Goal: Task Accomplishment & Management: Complete application form

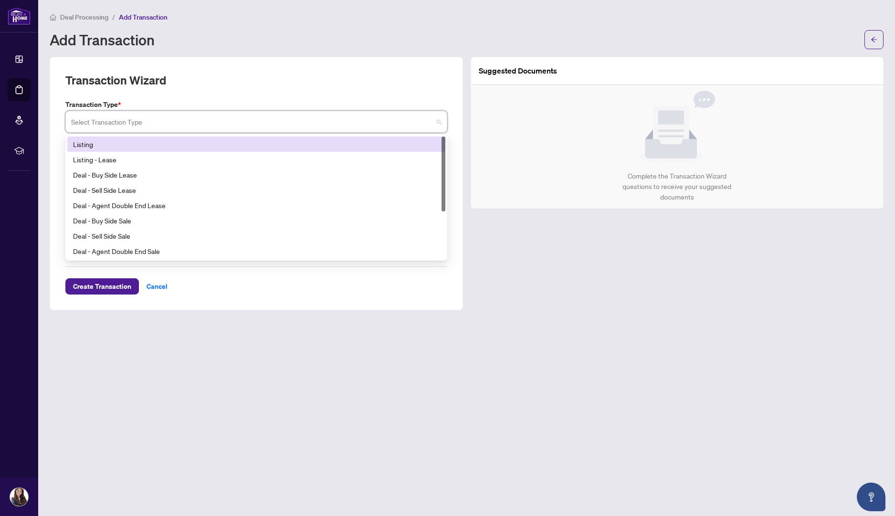
click at [127, 122] on input "search" at bounding box center [252, 123] width 362 height 21
click at [110, 143] on div "Listing" at bounding box center [256, 144] width 367 height 11
click at [209, 119] on input "search" at bounding box center [252, 123] width 362 height 21
click at [183, 140] on div "Listing" at bounding box center [256, 144] width 367 height 11
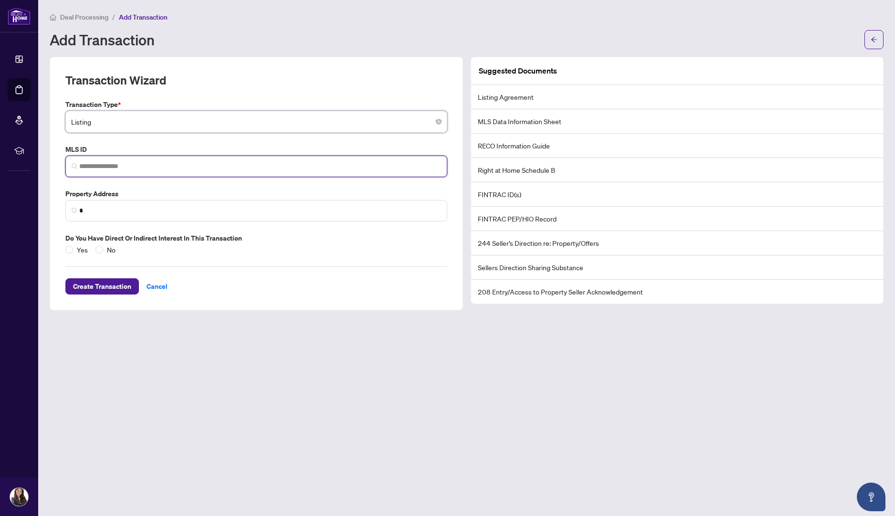
click at [148, 161] on input "search" at bounding box center [260, 166] width 362 height 10
click at [114, 168] on input "search" at bounding box center [260, 166] width 362 height 10
paste input "*********"
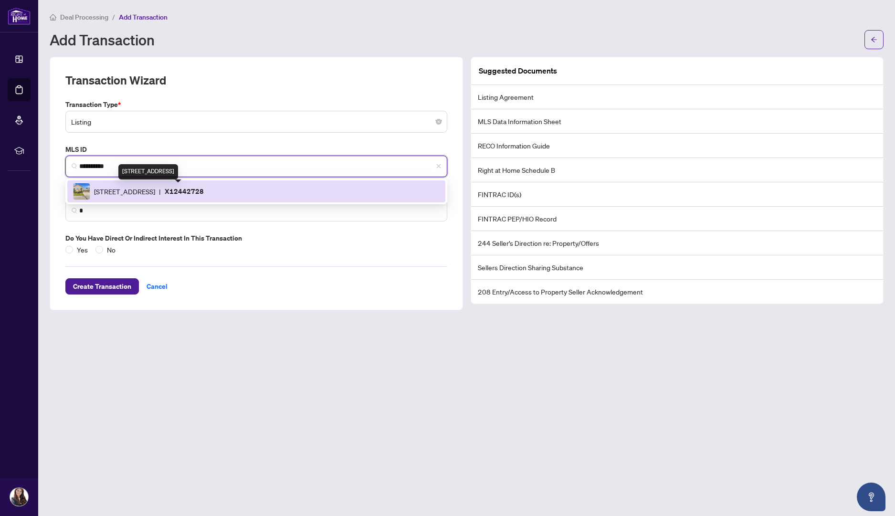
click at [121, 194] on span "9 Discovery Crt, Chatham-Kent, Ontario N7L 0A3, Canada" at bounding box center [124, 191] width 61 height 11
type input "*********"
type input "**********"
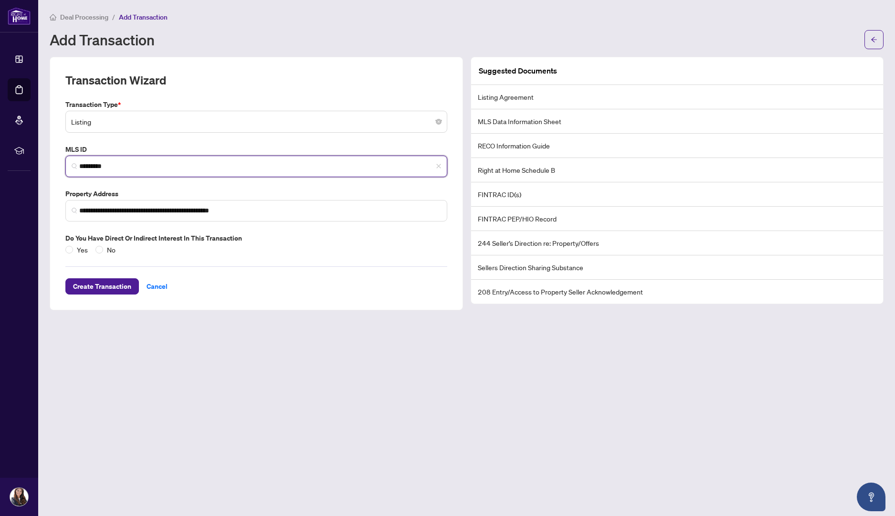
type input "*********"
click at [103, 288] on span "Create Transaction" at bounding box center [102, 286] width 58 height 15
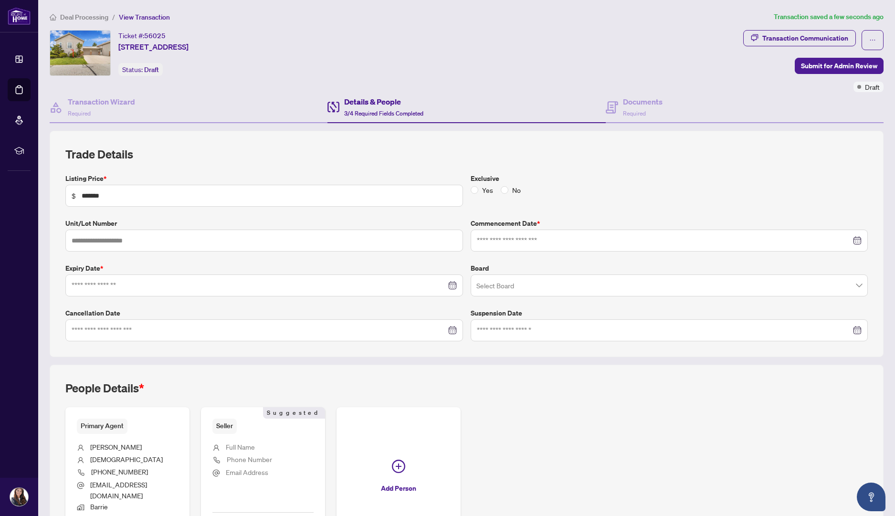
type input "**********"
click at [507, 287] on input "search" at bounding box center [666, 286] width 378 height 21
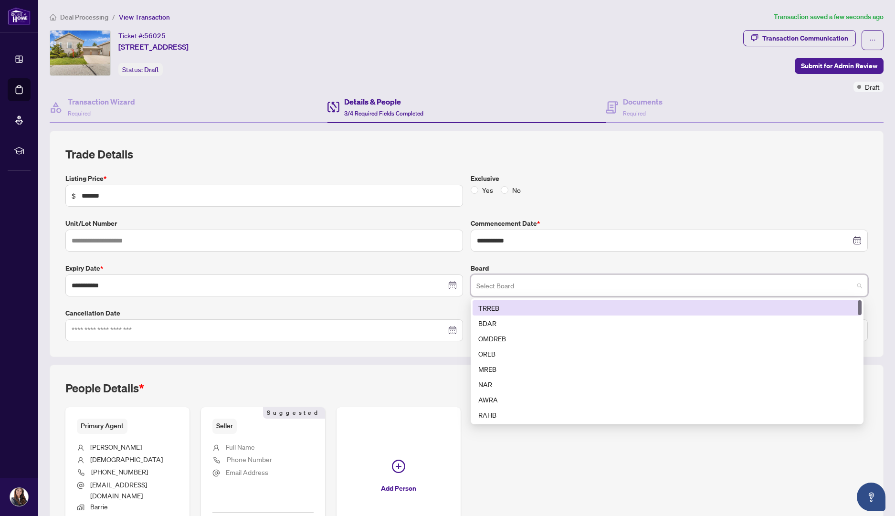
click at [500, 303] on div "TRREB" at bounding box center [667, 308] width 378 height 11
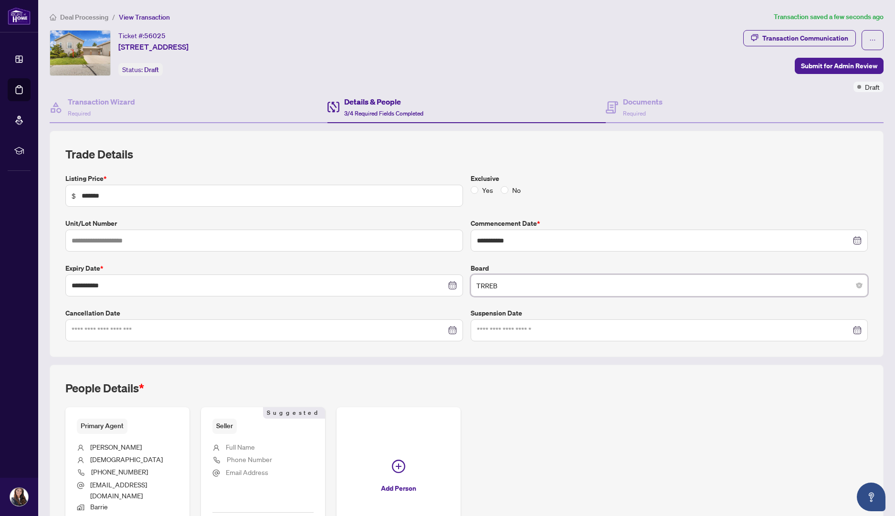
click at [560, 175] on label "Exclusive" at bounding box center [670, 178] width 398 height 11
click at [482, 369] on div "People Details * Primary Agent Blanca Sepulveda (705) 727-2096 Blancahouseforsa…" at bounding box center [467, 464] width 834 height 199
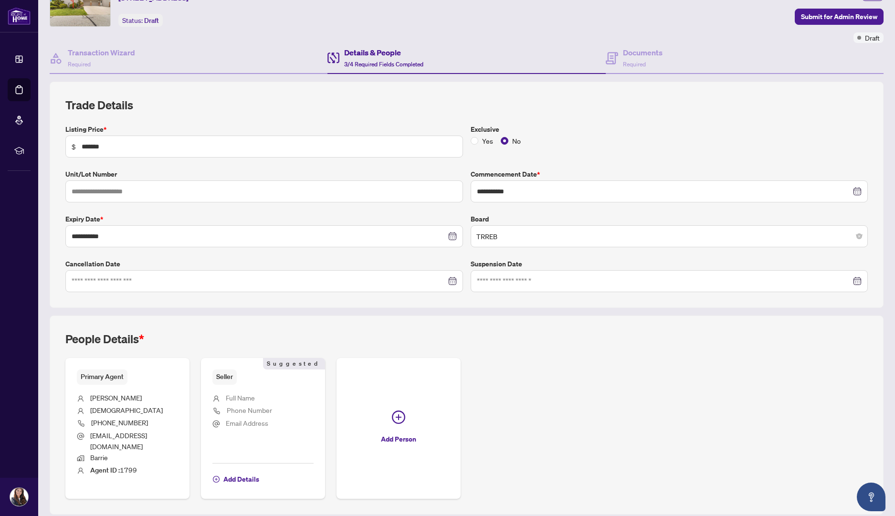
scroll to position [80, 0]
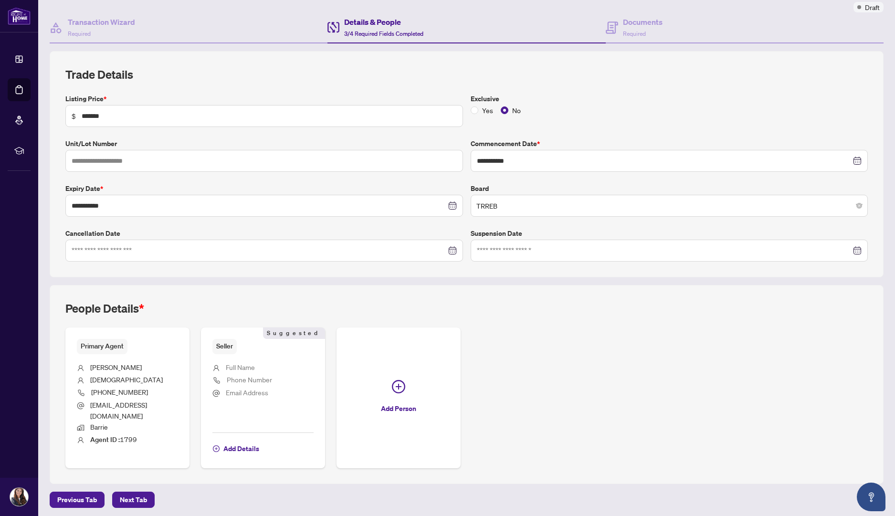
click at [226, 388] on span "Email Address" at bounding box center [247, 392] width 42 height 9
click at [242, 443] on span "Add Details" at bounding box center [241, 448] width 36 height 15
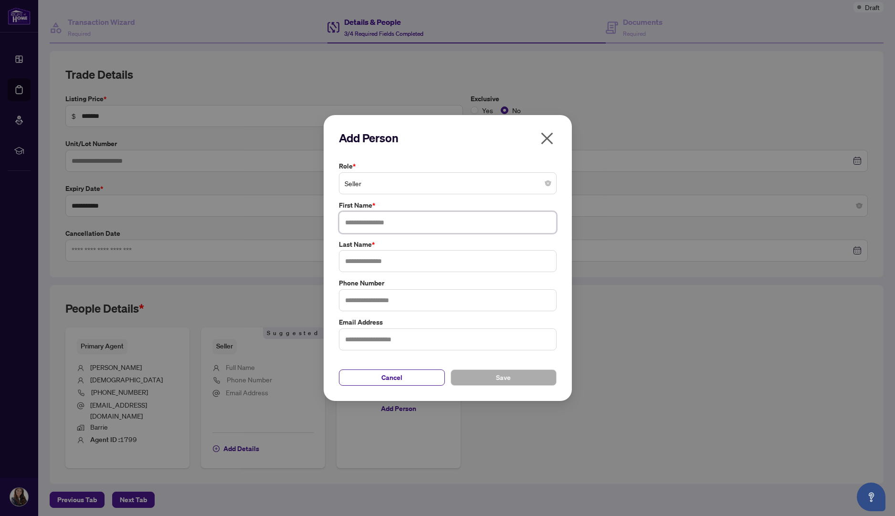
click at [455, 220] on input "text" at bounding box center [448, 223] width 218 height 22
type input "*"
type input "******"
click at [417, 255] on input "text" at bounding box center [448, 261] width 218 height 22
type input "*******"
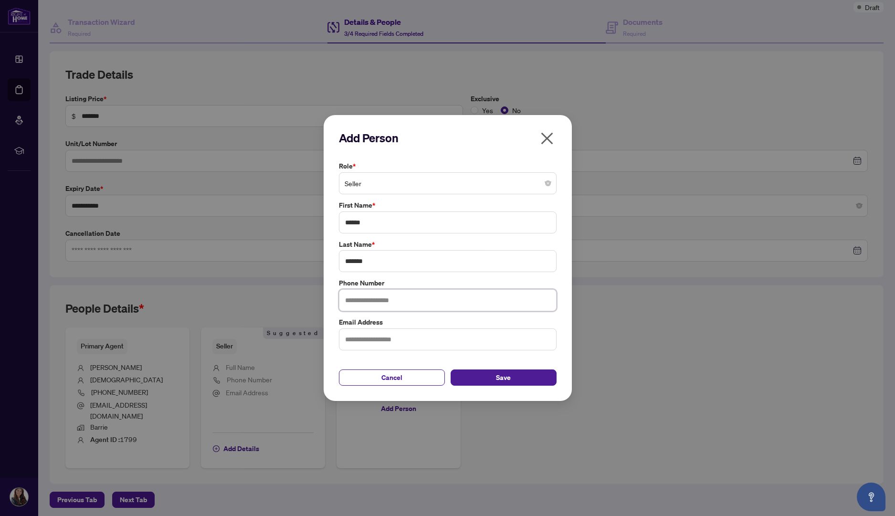
click at [389, 303] on input "text" at bounding box center [448, 300] width 218 height 22
type input "**********"
click at [497, 376] on span "Save" at bounding box center [503, 377] width 15 height 15
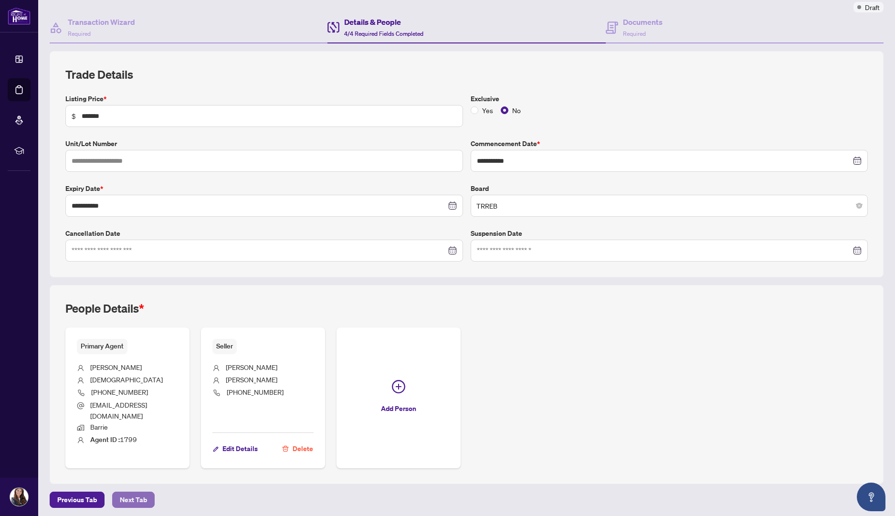
click at [123, 499] on span "Next Tab" at bounding box center [133, 499] width 27 height 15
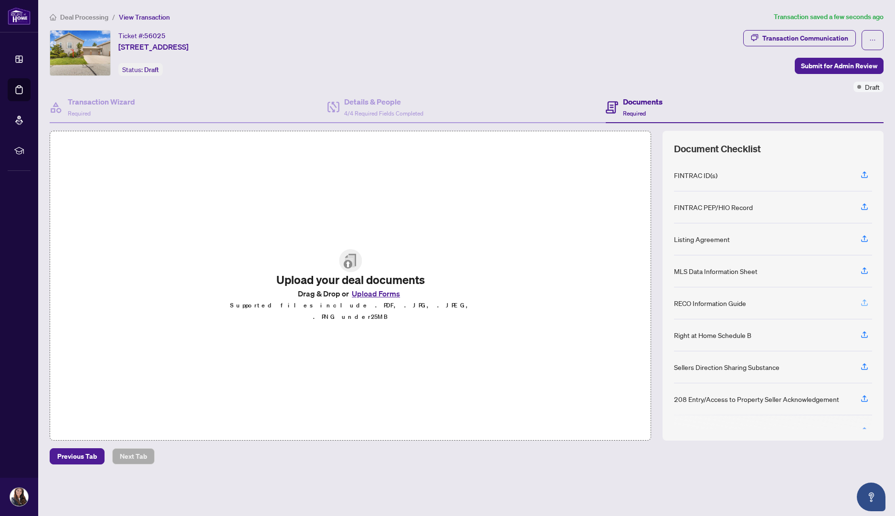
click at [865, 299] on icon "button" at bounding box center [865, 301] width 4 height 5
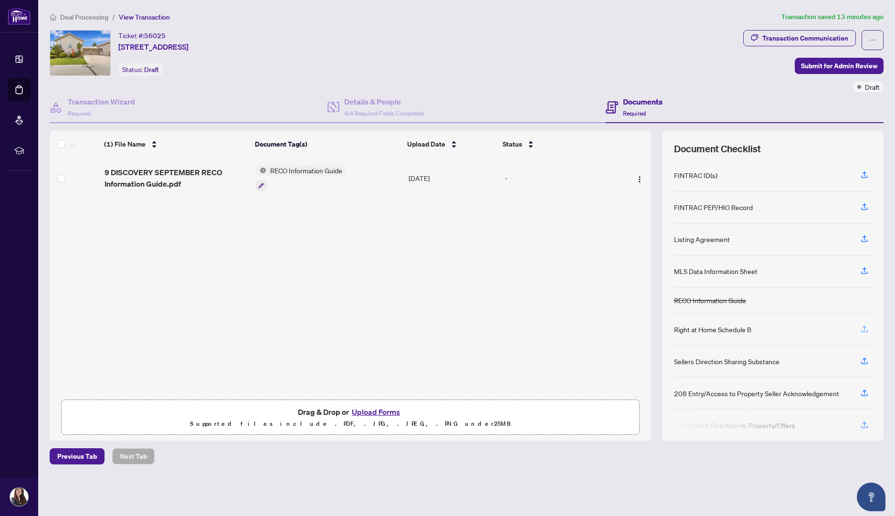
click at [864, 325] on icon "button" at bounding box center [864, 329] width 9 height 9
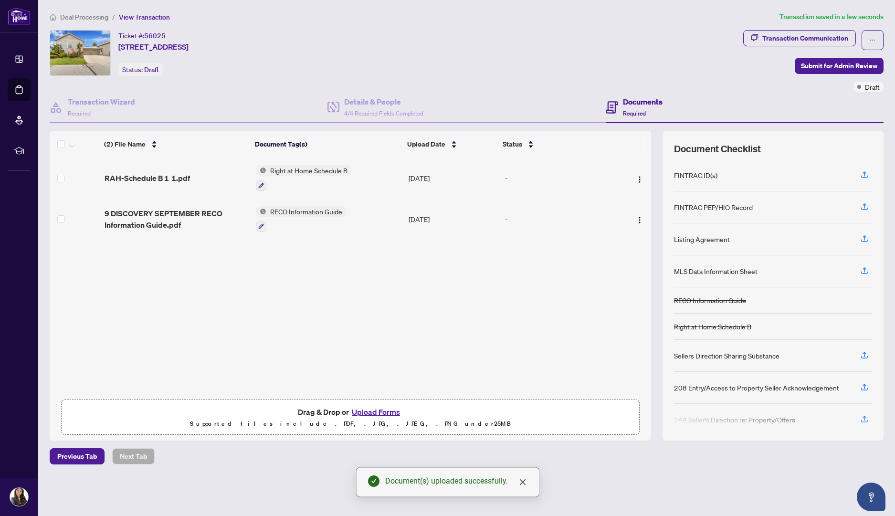
click at [286, 209] on span "RECO Information Guide" at bounding box center [306, 211] width 80 height 11
click at [295, 257] on span "RECO Information Guide" at bounding box center [298, 257] width 80 height 11
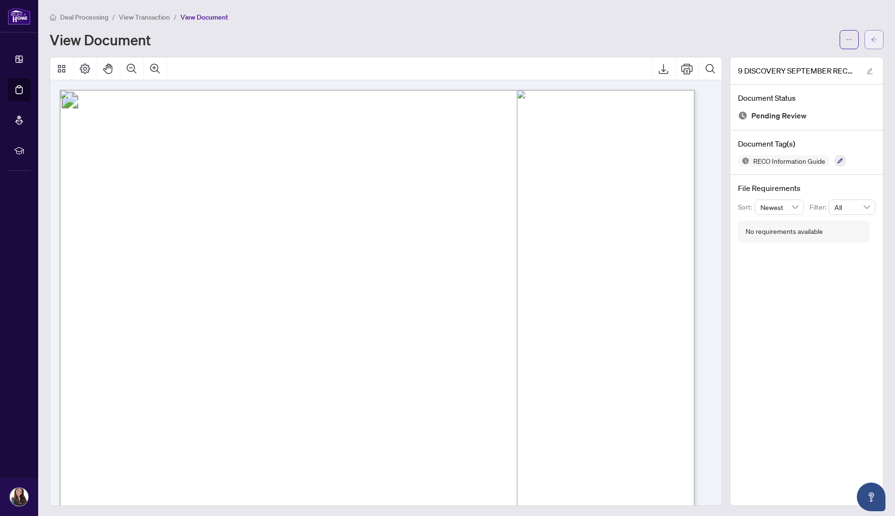
click at [871, 38] on icon "arrow-left" at bounding box center [874, 39] width 7 height 7
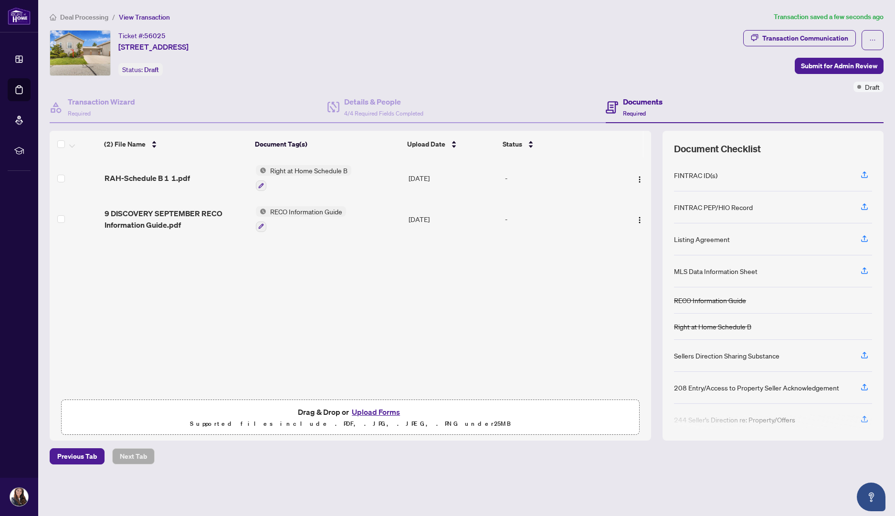
click at [292, 171] on span "Right at Home Schedule B" at bounding box center [308, 170] width 85 height 11
click at [304, 218] on span "Right at Home Schedule B" at bounding box center [303, 216] width 85 height 11
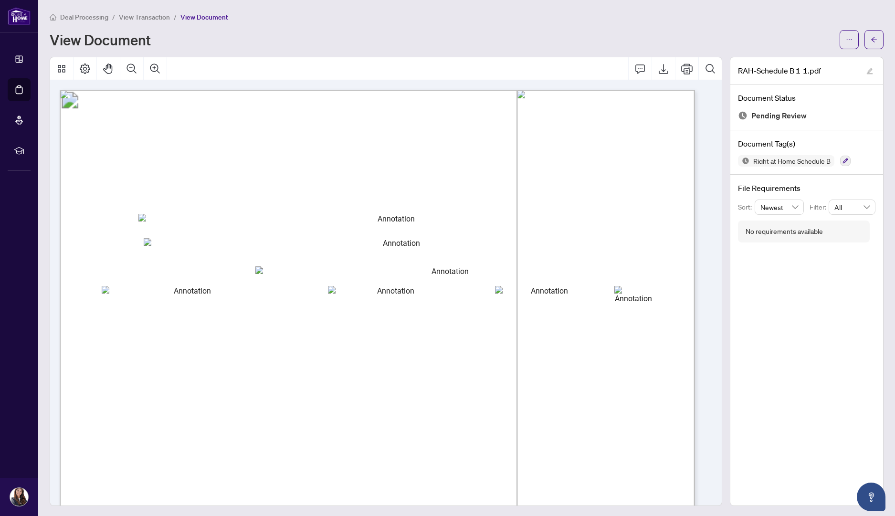
click at [846, 41] on icon "ellipsis" at bounding box center [849, 39] width 7 height 7
click at [790, 122] on span "Archive" at bounding box center [806, 121] width 73 height 11
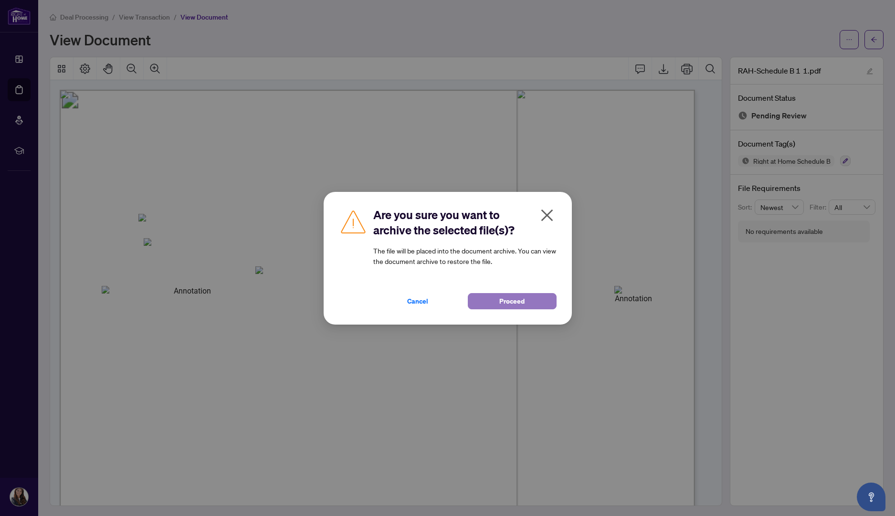
click at [530, 298] on button "Proceed" at bounding box center [512, 301] width 89 height 16
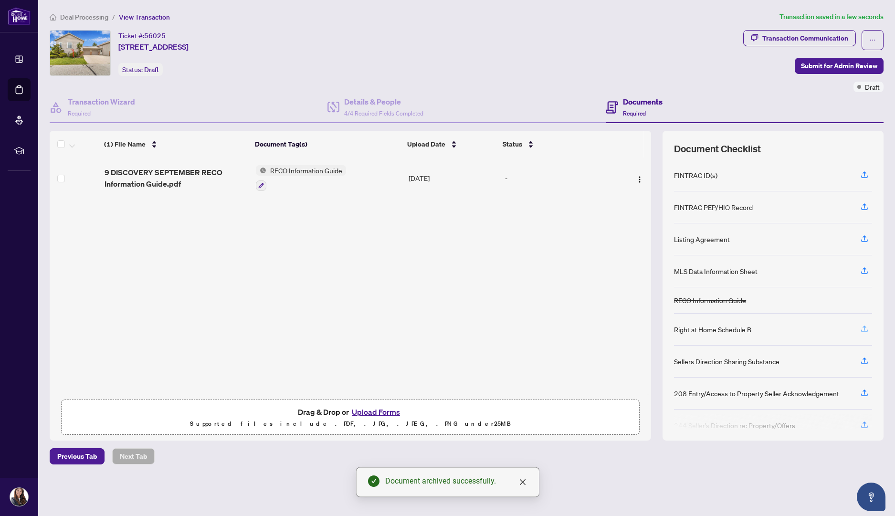
click at [862, 325] on icon "button" at bounding box center [864, 329] width 9 height 9
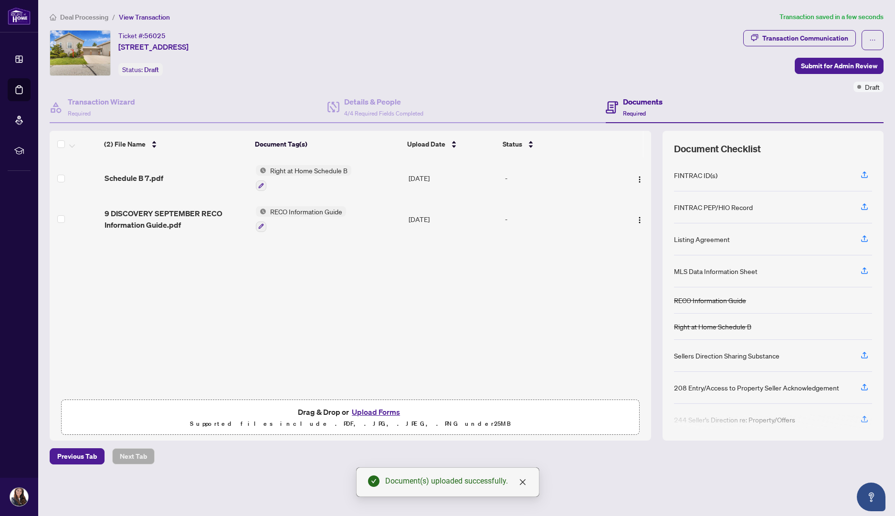
click at [325, 165] on span "Right at Home Schedule B" at bounding box center [308, 170] width 85 height 11
click at [303, 215] on span "Right at Home Schedule B" at bounding box center [303, 216] width 85 height 11
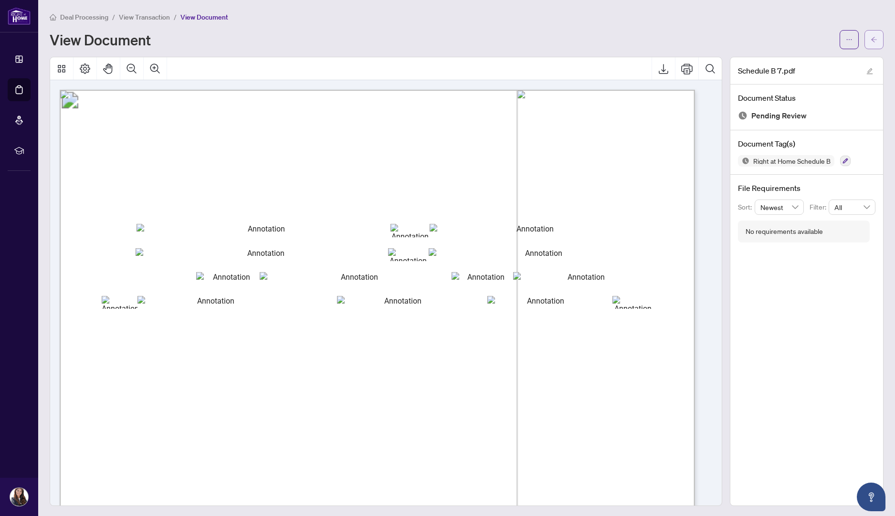
click at [874, 33] on button "button" at bounding box center [874, 39] width 19 height 19
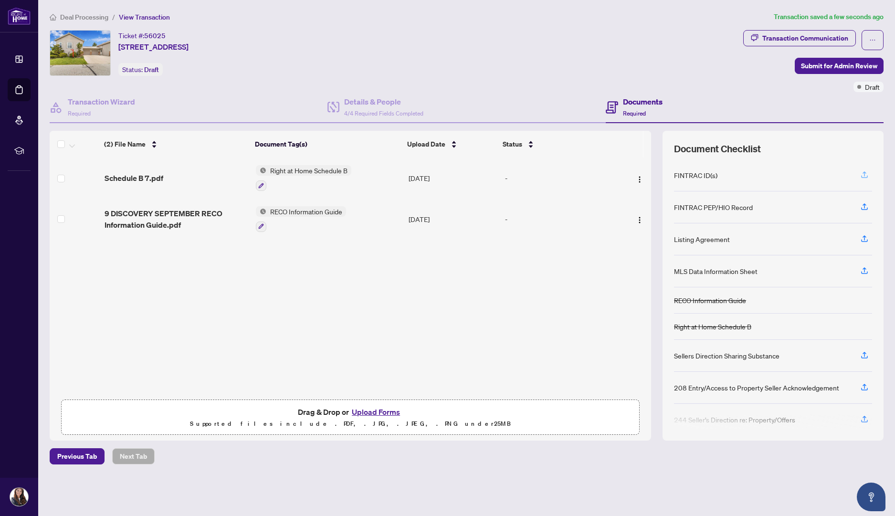
click at [865, 172] on icon "button" at bounding box center [865, 173] width 4 height 5
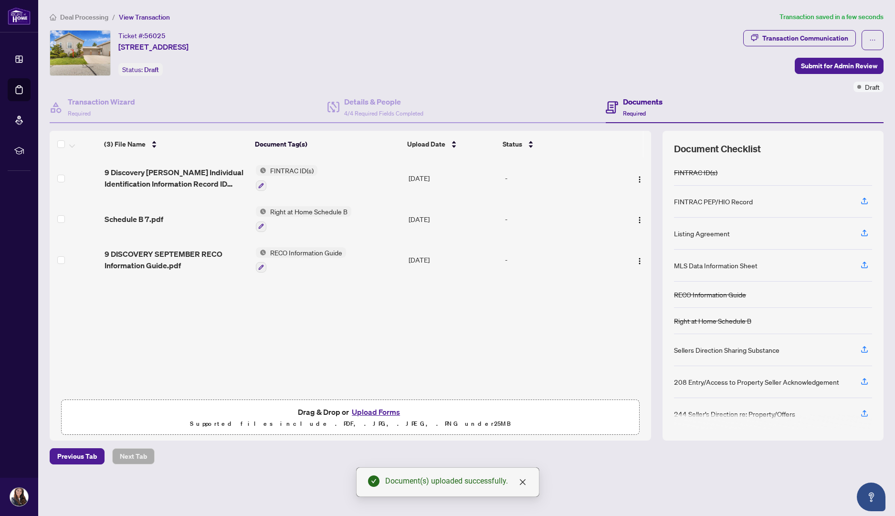
click at [371, 413] on button "Upload Forms" at bounding box center [376, 412] width 54 height 12
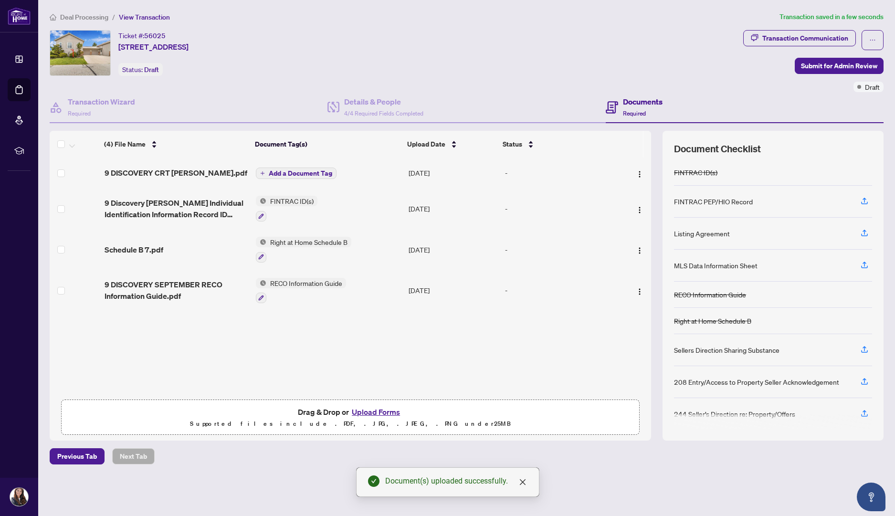
click at [382, 411] on button "Upload Forms" at bounding box center [376, 412] width 54 height 12
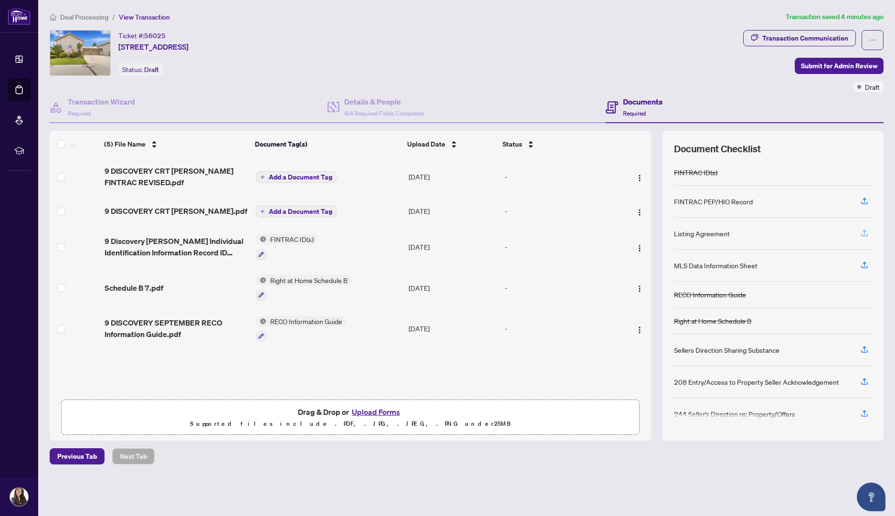
click at [869, 230] on icon "button" at bounding box center [864, 233] width 9 height 9
click at [863, 229] on icon "button" at bounding box center [864, 233] width 9 height 9
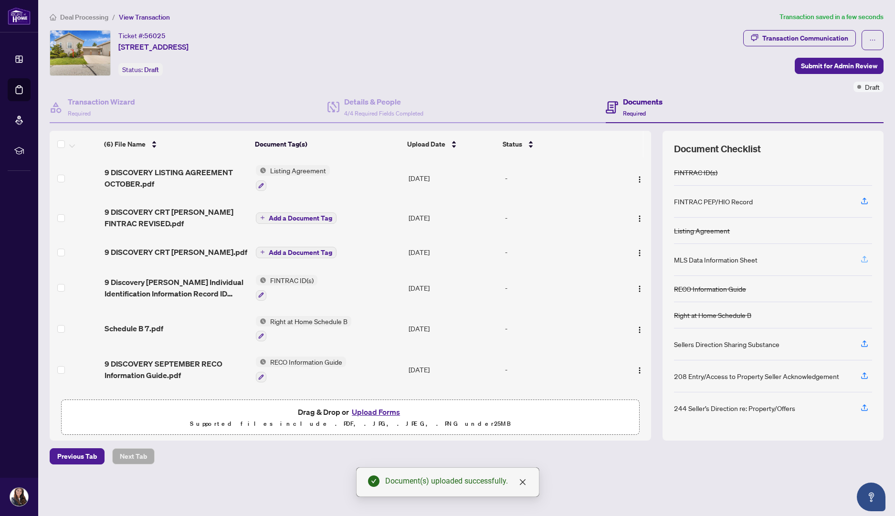
click at [866, 255] on icon "button" at bounding box center [864, 259] width 9 height 9
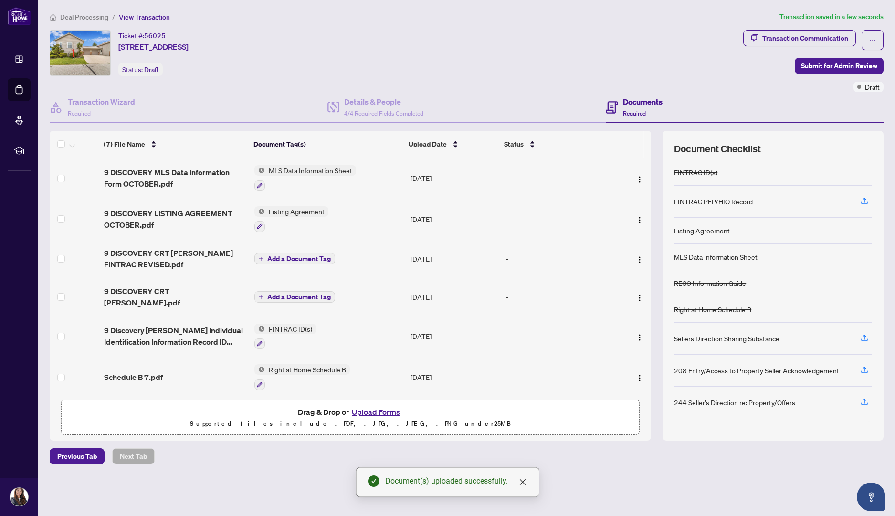
click at [607, 74] on div "Ticket #: 56025 9 Discovery Crt, Chatham-Kent, Ontario N7L 0A3, Canada Status: …" at bounding box center [395, 53] width 690 height 46
click at [832, 67] on span "Submit for Admin Review" at bounding box center [839, 65] width 76 height 15
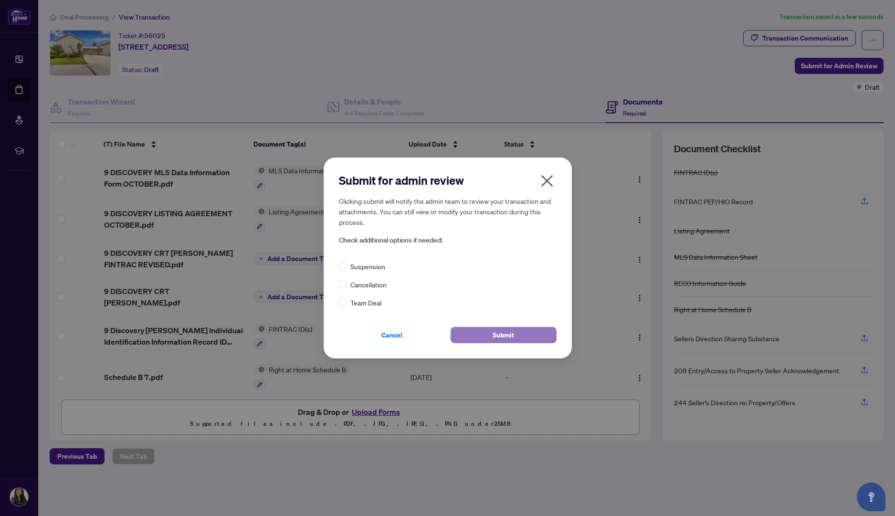
click at [500, 334] on span "Submit" at bounding box center [503, 335] width 21 height 15
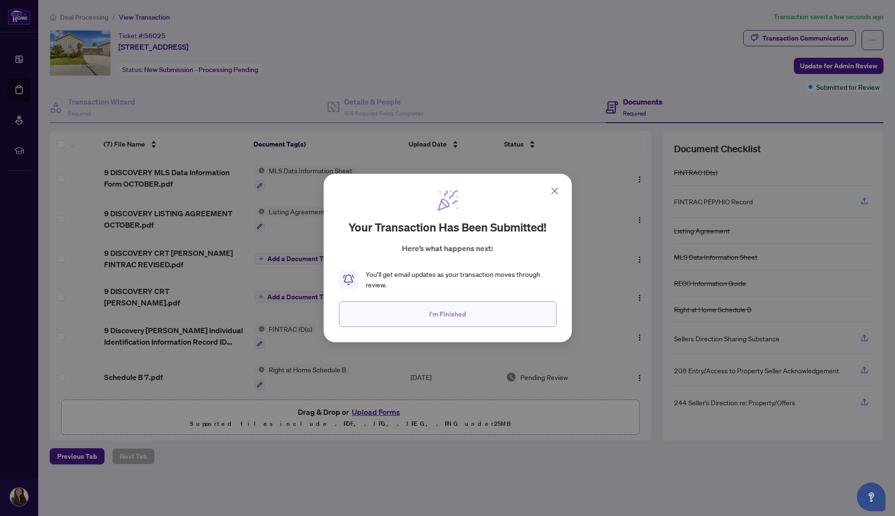
click at [468, 321] on button "I'm Finished" at bounding box center [448, 314] width 218 height 26
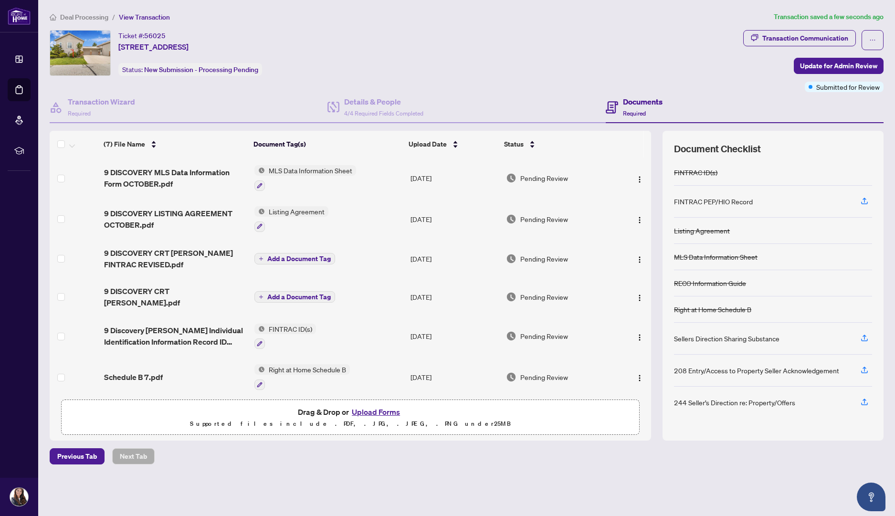
click at [578, 69] on div "Ticket #: 56025 9 Discovery Crt, Chatham-Kent, Ontario N7L 0A3, Canada Status: …" at bounding box center [395, 53] width 690 height 46
click at [606, 36] on div "Ticket #: 56025 9 Discovery Crt, Chatham-Kent, Ontario N7L 0A3, Canada Status: …" at bounding box center [395, 53] width 690 height 46
click at [506, 57] on div "Ticket #: 56025 9 Discovery Crt, Chatham-Kent, Ontario N7L 0A3, Canada Status: …" at bounding box center [395, 53] width 690 height 46
click at [571, 72] on div "Ticket #: 56025 9 Discovery Crt, Chatham-Kent, Ontario N7L 0A3, Canada Status: …" at bounding box center [395, 53] width 690 height 46
click at [604, 51] on div "Ticket #: 56025 9 Discovery Crt, Chatham-Kent, Ontario N7L 0A3, Canada Status: …" at bounding box center [395, 53] width 690 height 46
